Goal: Task Accomplishment & Management: Manage account settings

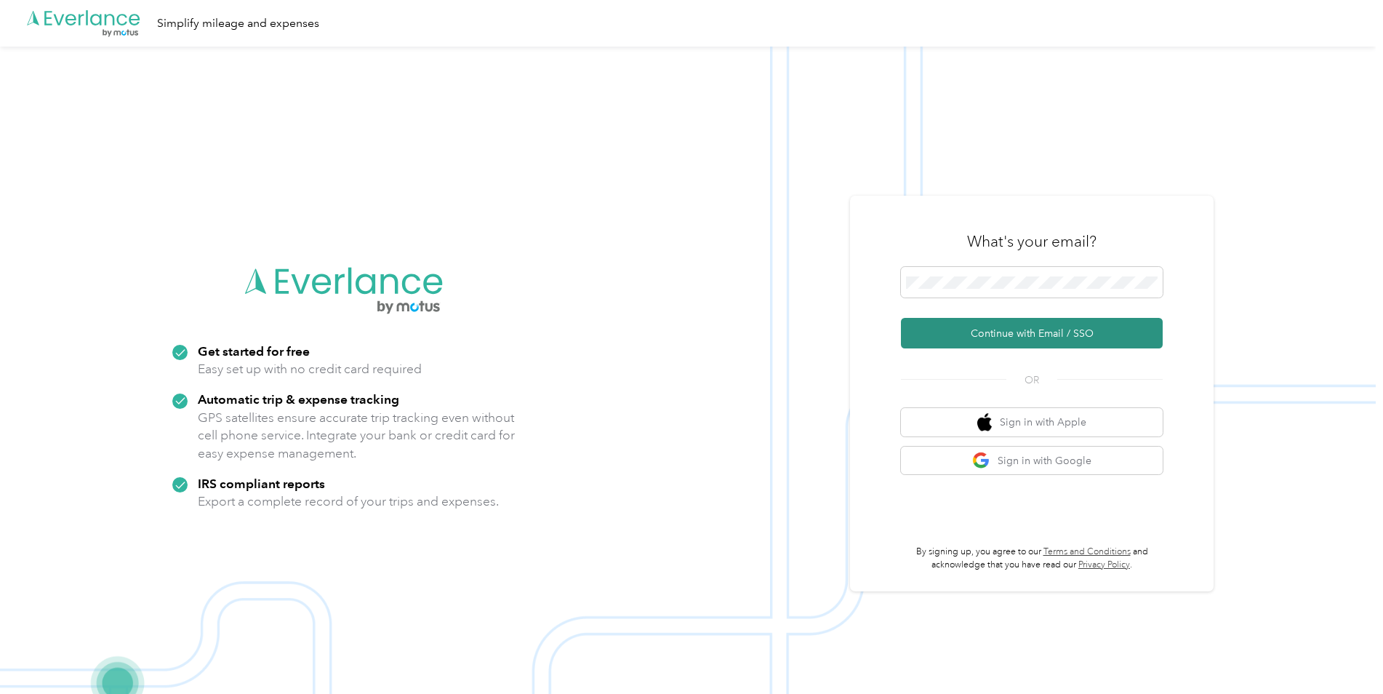
click at [1058, 331] on button "Continue with Email / SSO" at bounding box center [1032, 333] width 262 height 31
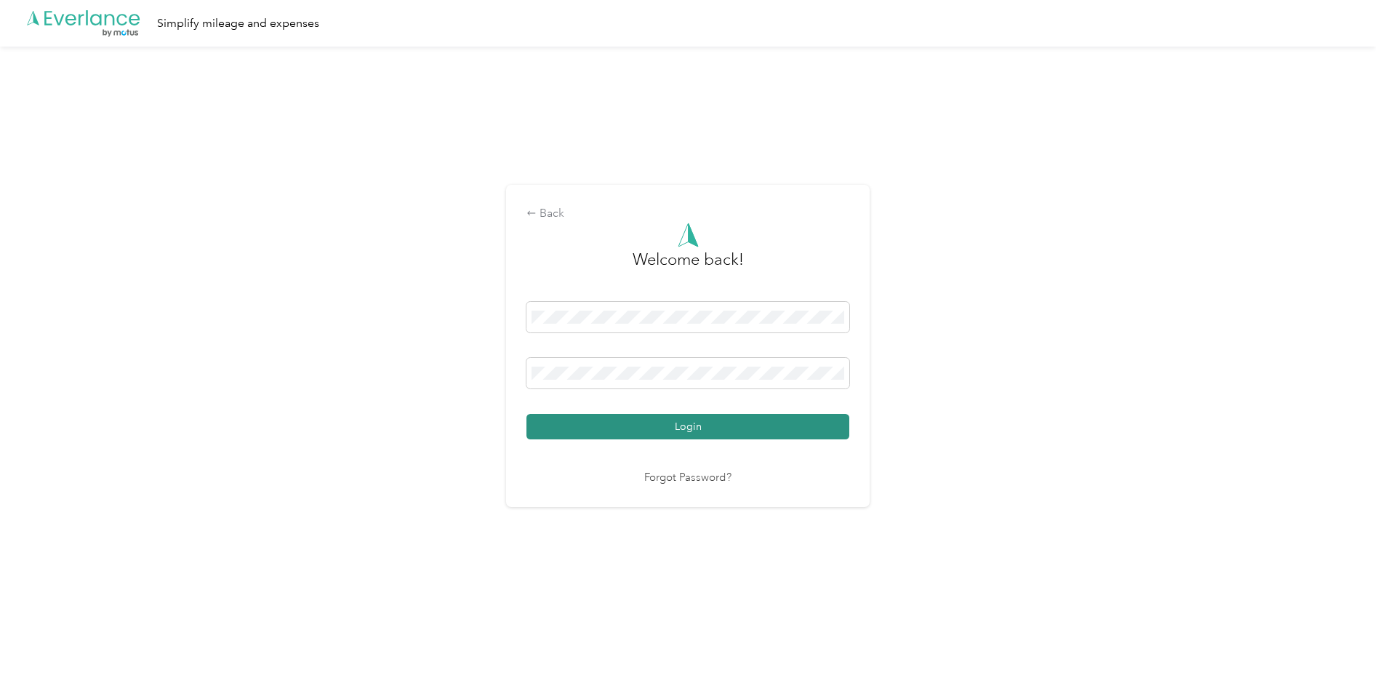
click at [751, 429] on button "Login" at bounding box center [687, 426] width 323 height 25
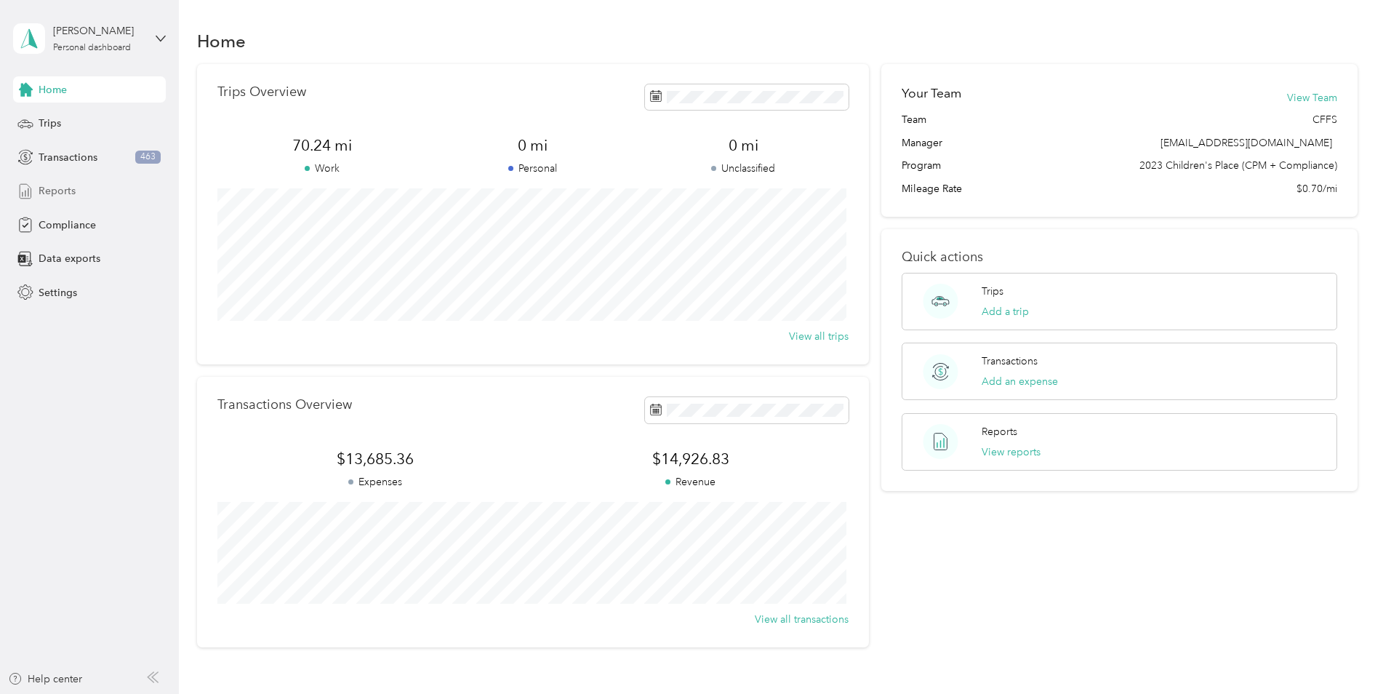
click at [76, 191] on div "Reports" at bounding box center [89, 191] width 153 height 26
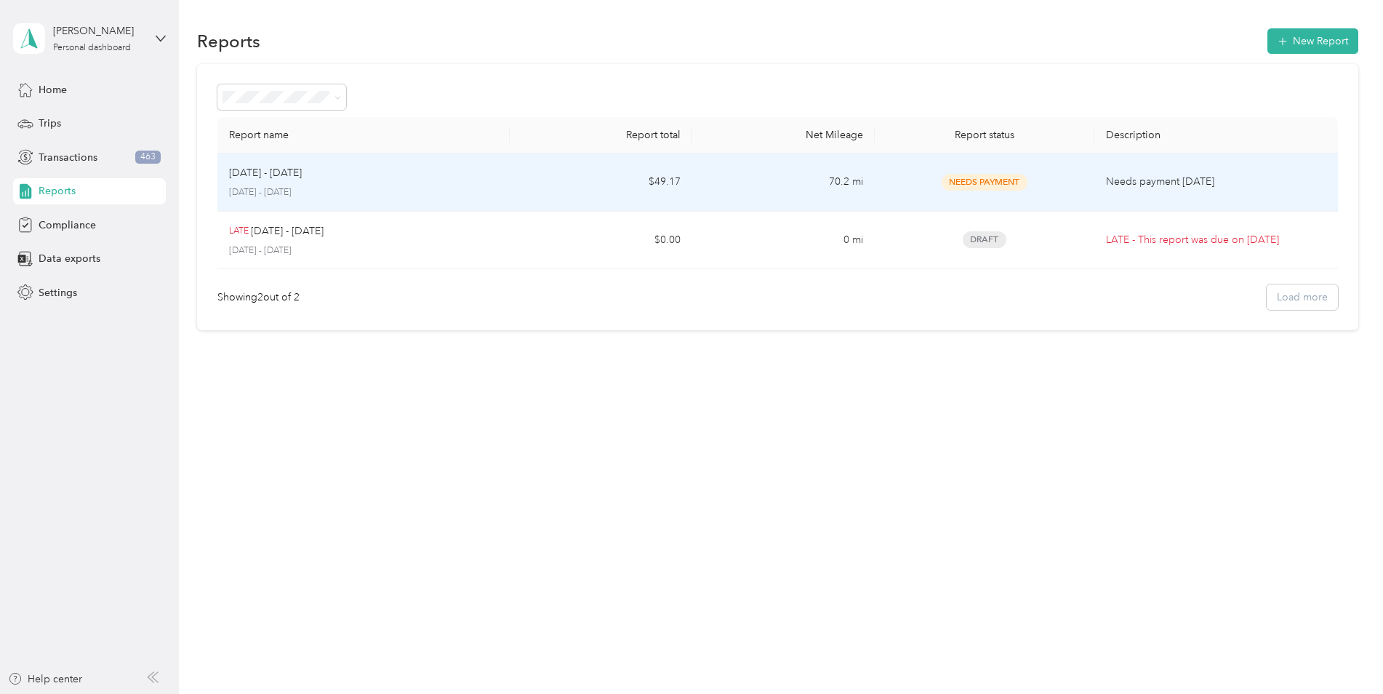
click at [1157, 182] on p "Needs payment [DATE]" at bounding box center [1216, 182] width 220 height 16
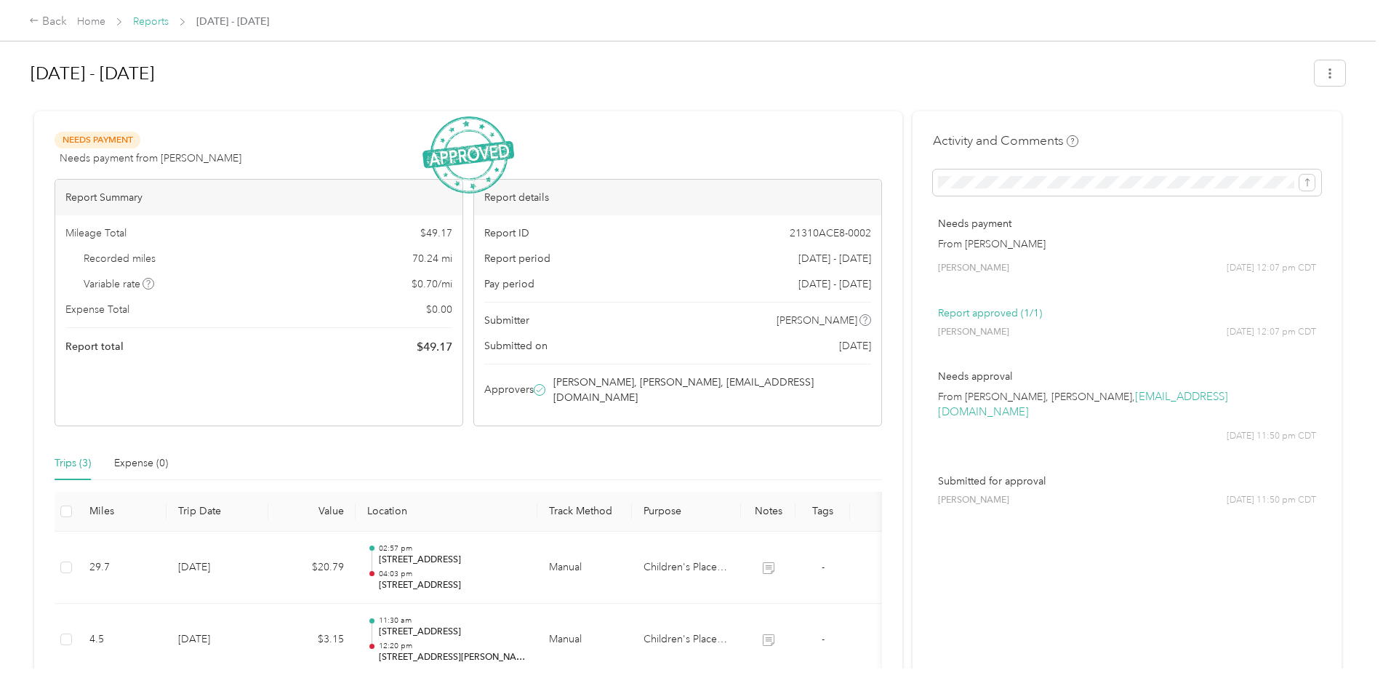
click at [139, 17] on link "Reports" at bounding box center [151, 21] width 36 height 12
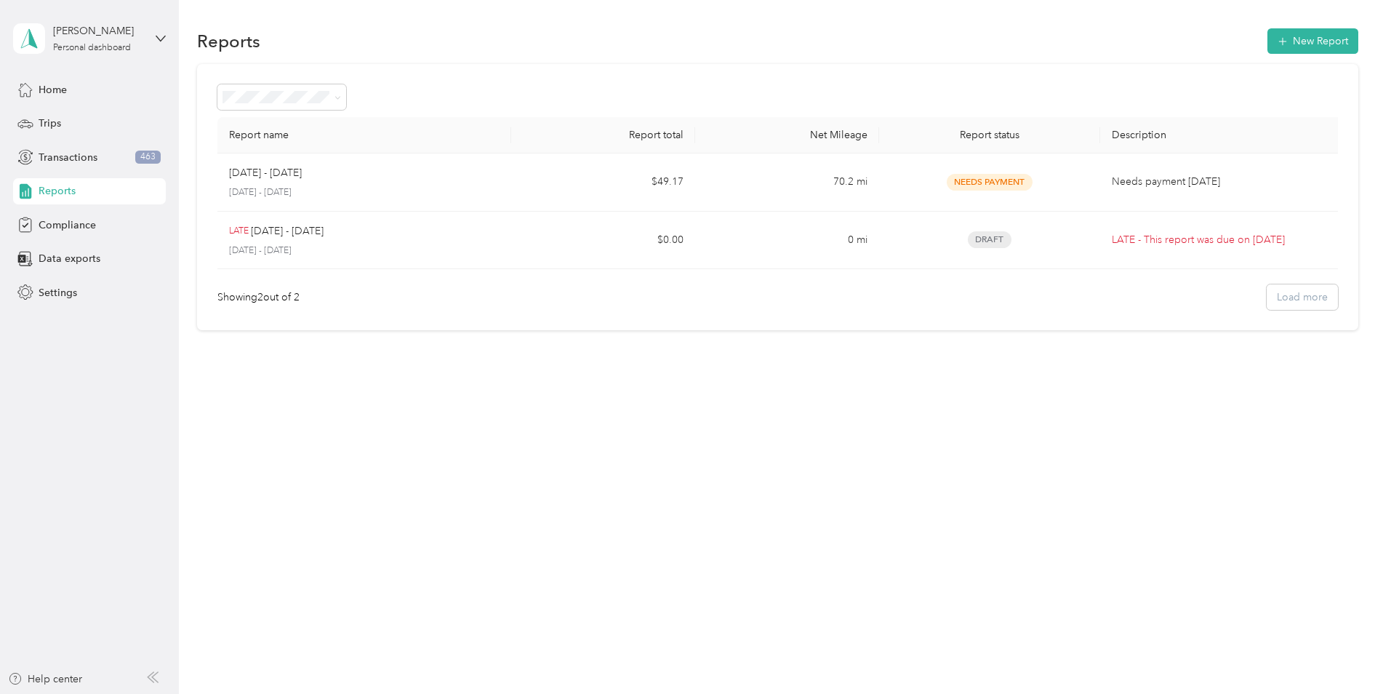
click at [988, 150] on th "Report status" at bounding box center [989, 135] width 220 height 36
click at [55, 293] on span "Settings" at bounding box center [58, 292] width 39 height 15
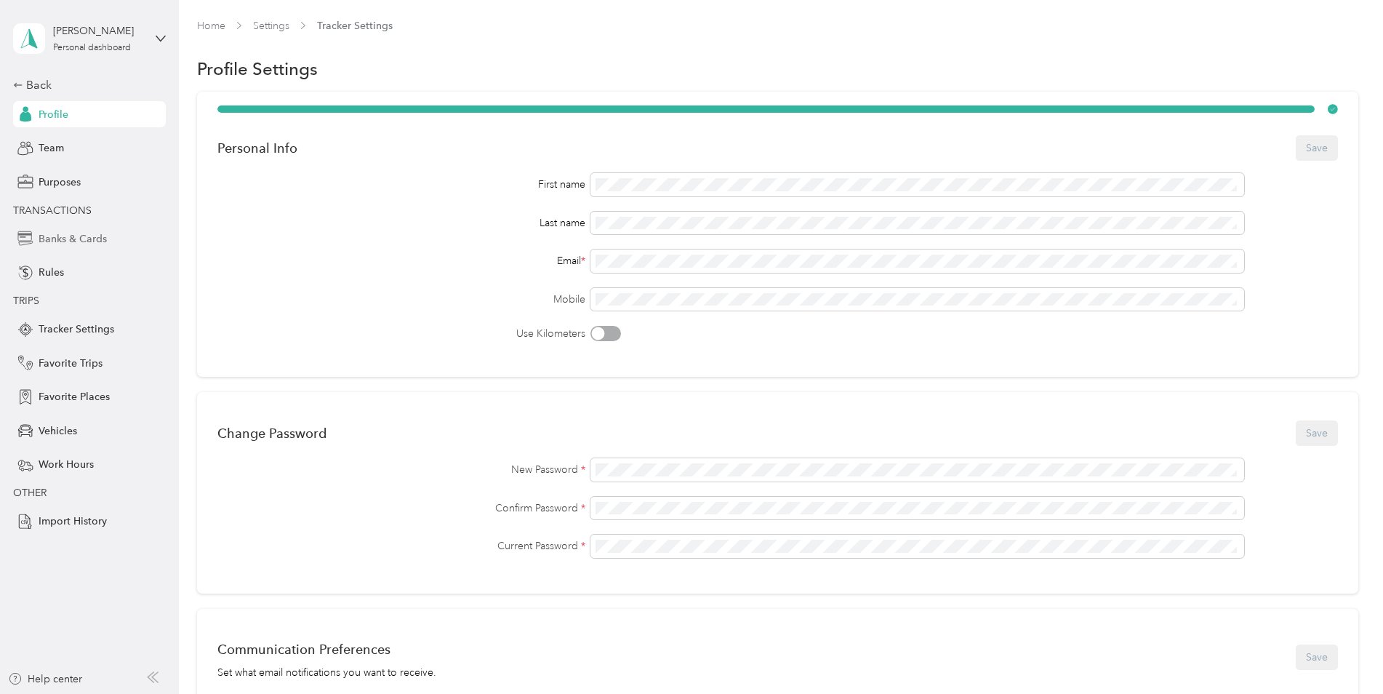
click at [53, 236] on span "Banks & Cards" at bounding box center [73, 238] width 68 height 15
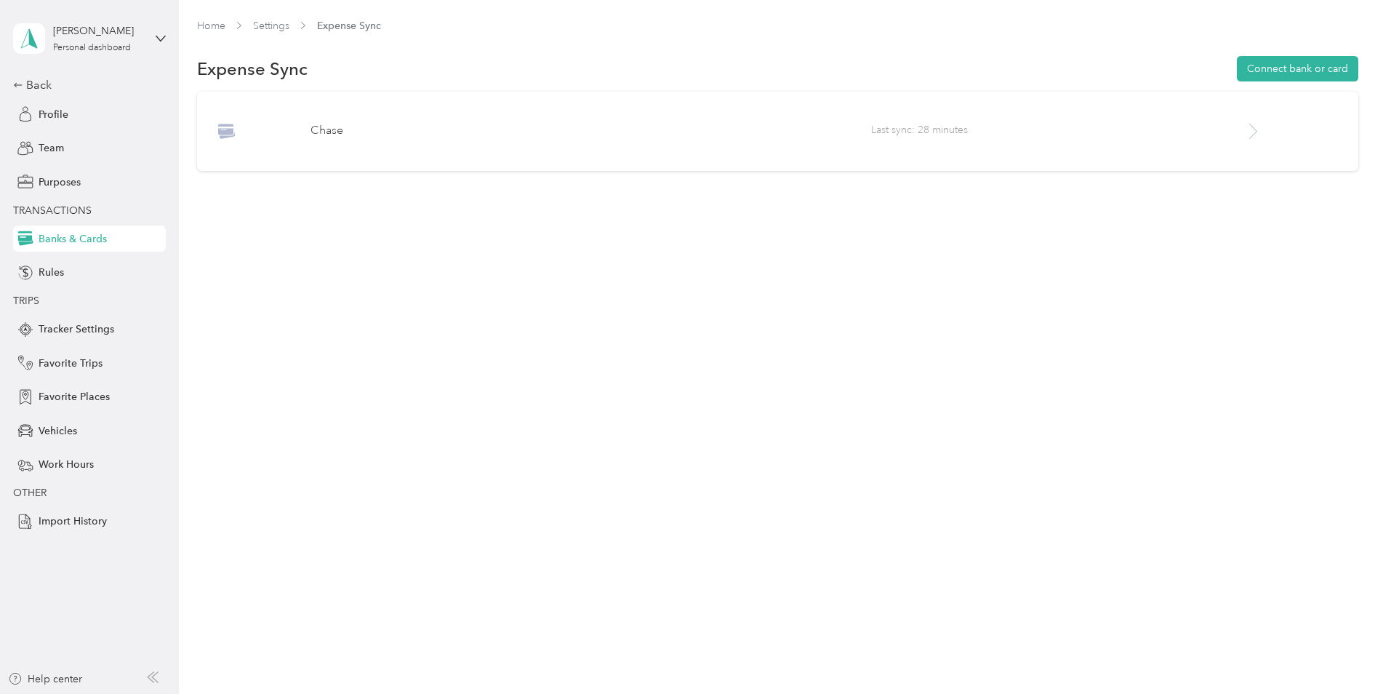
click at [1073, 127] on span "Last sync: 28 minutes" at bounding box center [1058, 131] width 374 height 18
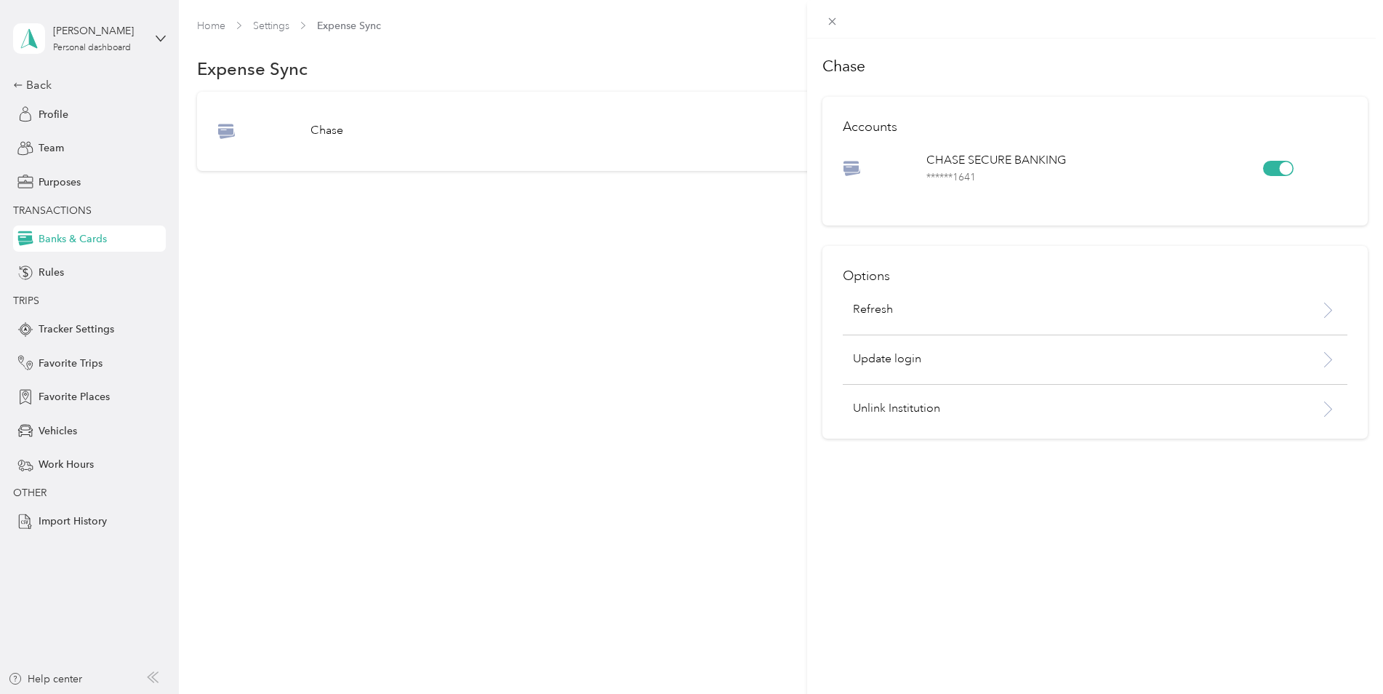
click at [722, 366] on div "Chase Accounts CHASE SECURE BANKING ****** 1641 Options Refresh Update login Un…" at bounding box center [691, 347] width 1383 height 694
